Goal: Find specific page/section: Find specific page/section

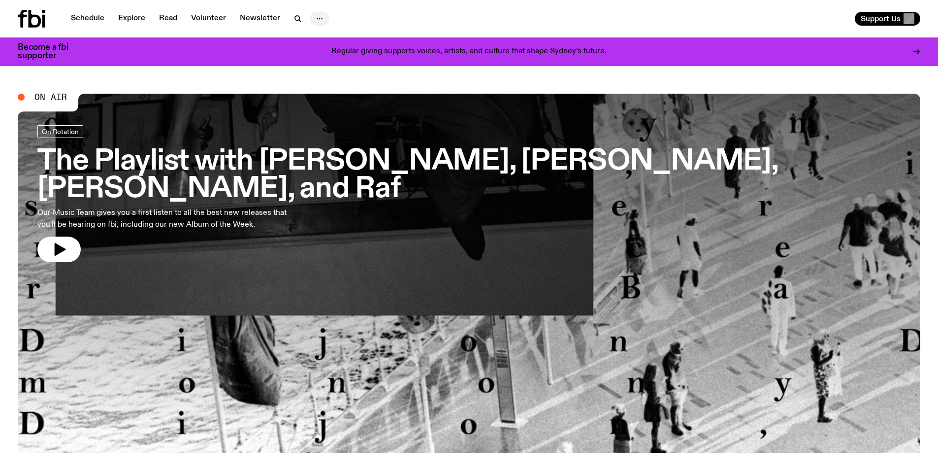
click at [316, 14] on icon "button" at bounding box center [320, 19] width 12 height 12
click at [83, 20] on link "Schedule" at bounding box center [87, 19] width 45 height 14
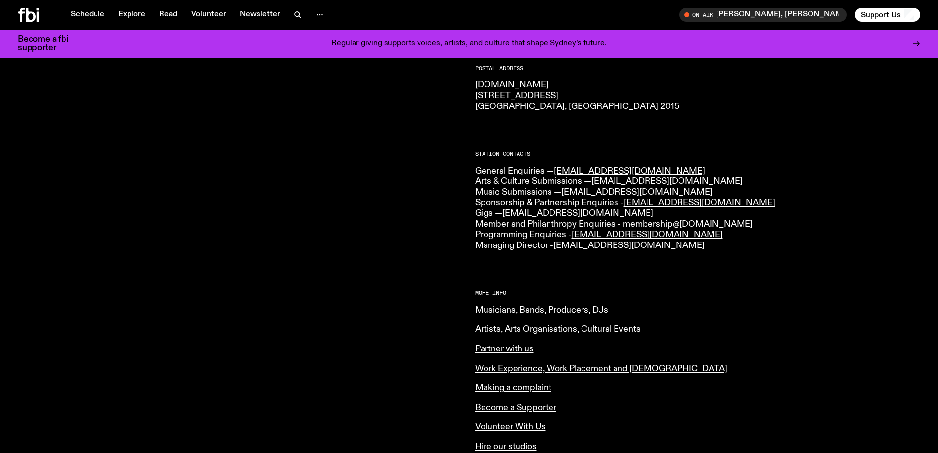
scroll to position [195, 0]
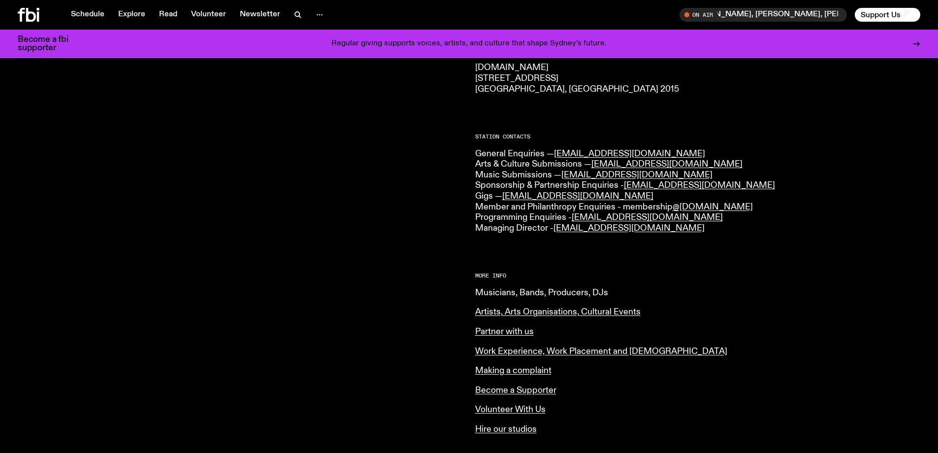
click at [580, 288] on link "Musicians, Bands, Producers, DJs" at bounding box center [541, 292] width 133 height 9
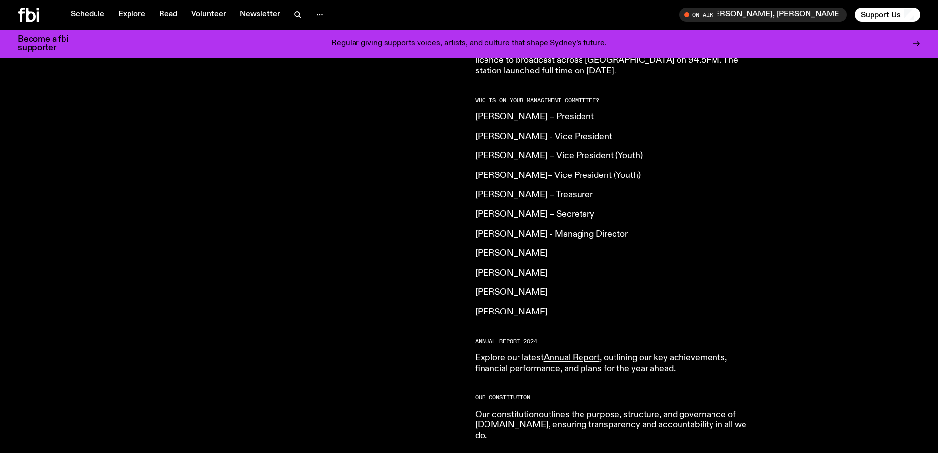
scroll to position [637, 0]
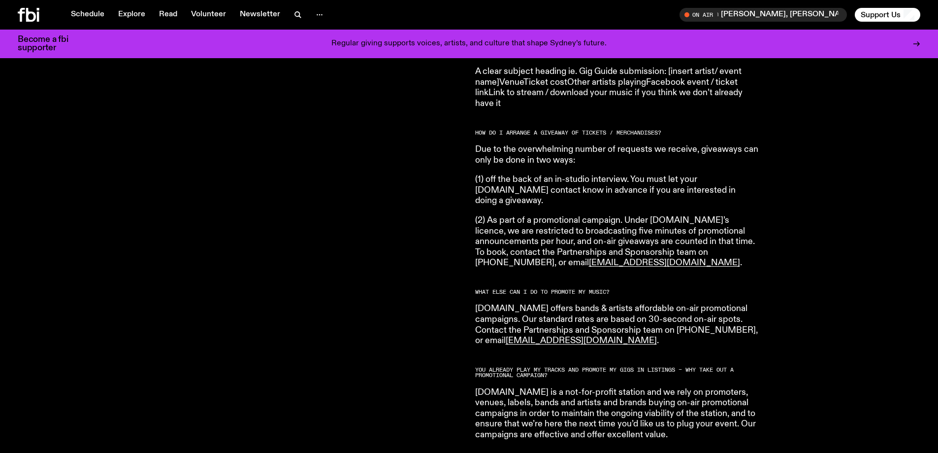
scroll to position [1572, 0]
